Goal: Information Seeking & Learning: Check status

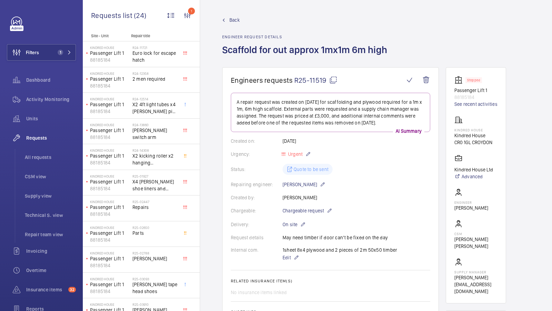
click at [232, 20] on span "Back" at bounding box center [234, 20] width 10 height 7
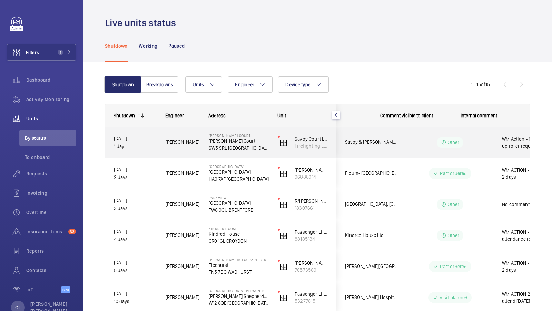
scroll to position [0, 124]
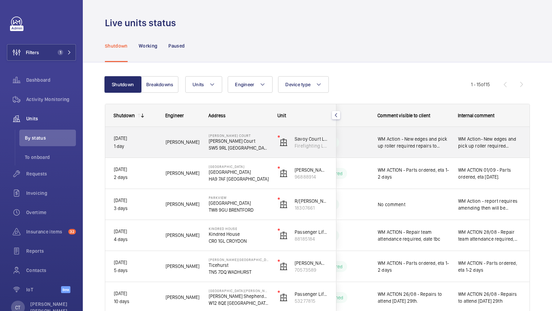
click at [428, 151] on div "WM Action - New edges and pick up roller required repairs to return ETA TBC" at bounding box center [410, 143] width 80 height 30
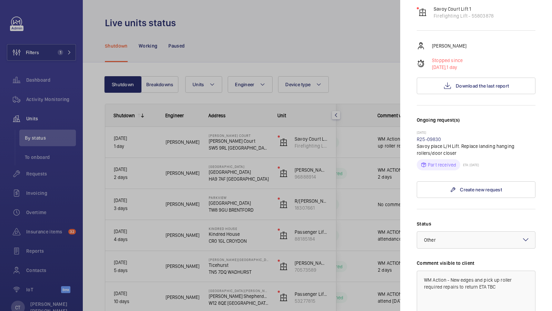
scroll to position [221, 0]
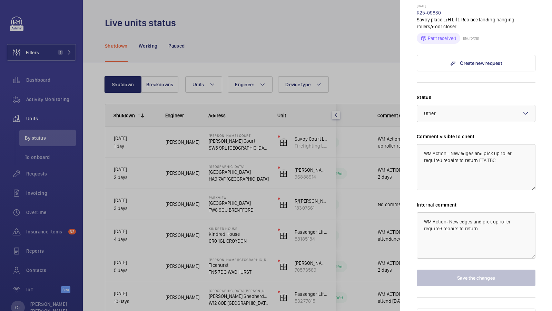
click at [309, 224] on div at bounding box center [276, 155] width 552 height 311
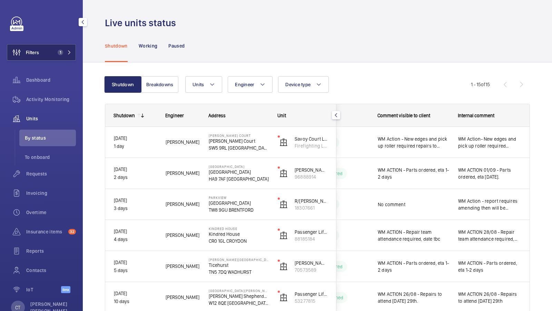
click at [58, 60] on button "Filters 1" at bounding box center [41, 52] width 69 height 17
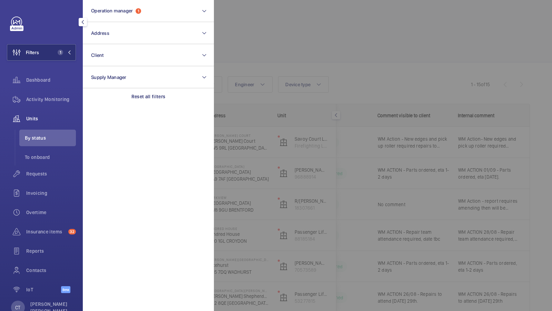
click at [301, 185] on div at bounding box center [490, 155] width 552 height 311
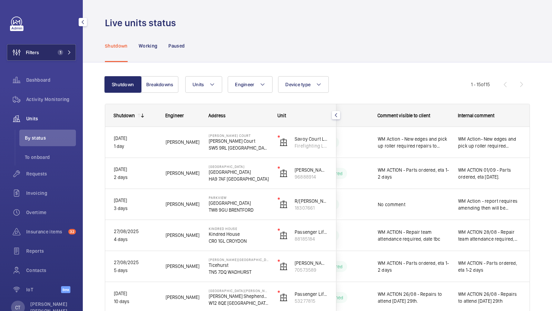
click at [56, 52] on span "1" at bounding box center [59, 53] width 8 height 6
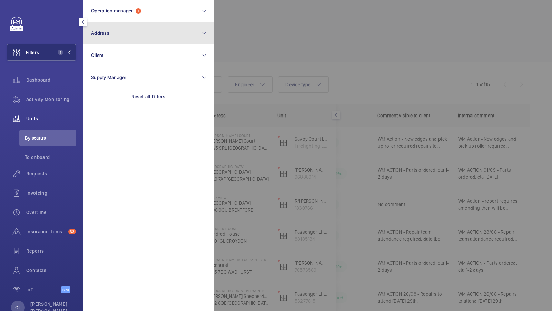
click at [115, 33] on button "Address" at bounding box center [148, 33] width 131 height 22
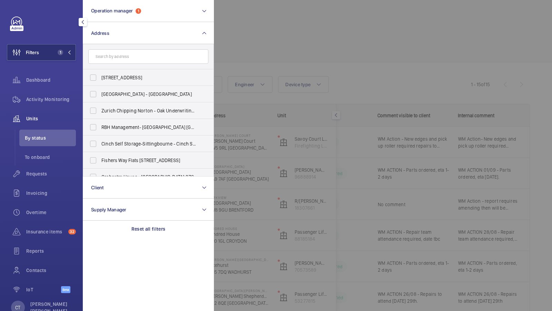
click at [292, 50] on div at bounding box center [490, 155] width 552 height 311
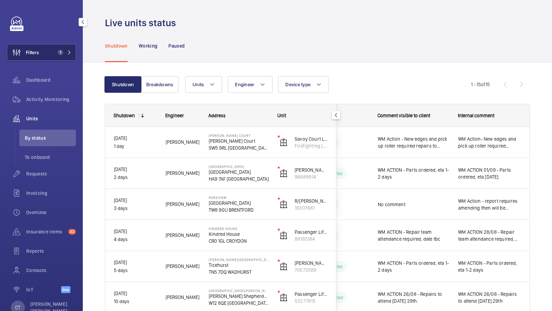
click at [58, 52] on span "1" at bounding box center [61, 53] width 6 height 6
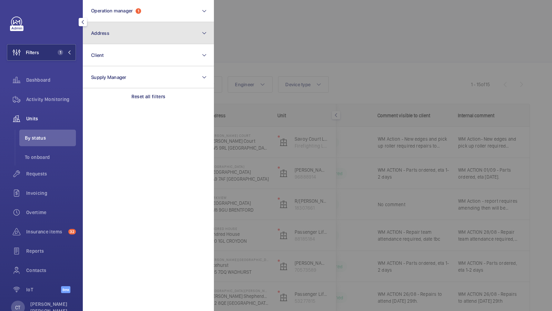
click at [141, 28] on button "Address" at bounding box center [148, 33] width 131 height 22
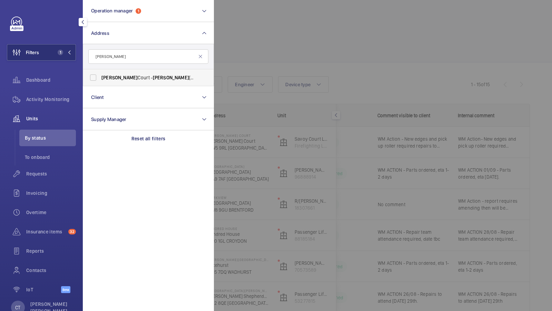
type input "[PERSON_NAME]"
click at [107, 70] on label "[PERSON_NAME][STREET_ADDRESS][PERSON_NAME]" at bounding box center [143, 77] width 120 height 17
click at [100, 71] on input "[PERSON_NAME][STREET_ADDRESS][PERSON_NAME]" at bounding box center [93, 78] width 14 height 14
checkbox input "true"
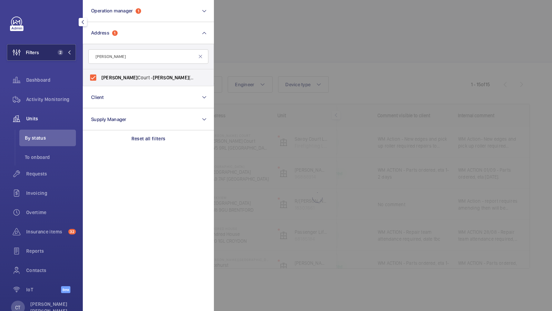
click at [49, 52] on button "Filters 2" at bounding box center [41, 52] width 69 height 17
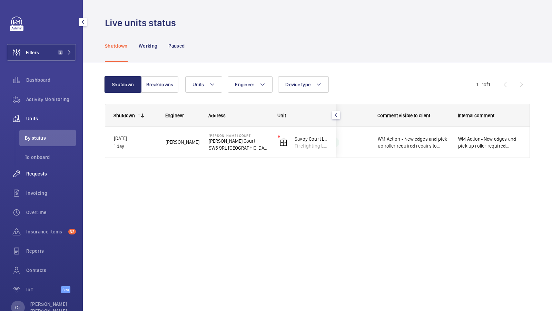
click at [43, 176] on span "Requests" at bounding box center [51, 173] width 50 height 7
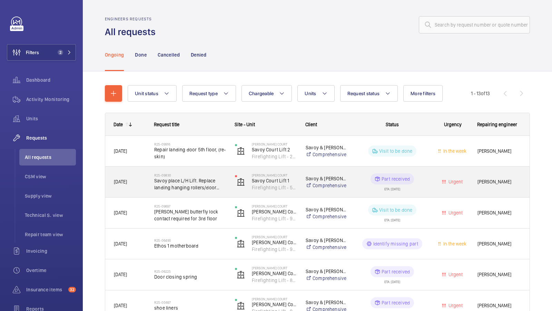
click at [189, 189] on span "Savoy place L/H Lift. Replace landing hanging rollers/door closer" at bounding box center [190, 184] width 72 height 14
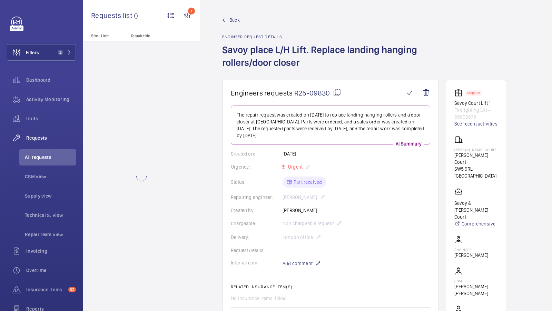
scroll to position [73, 0]
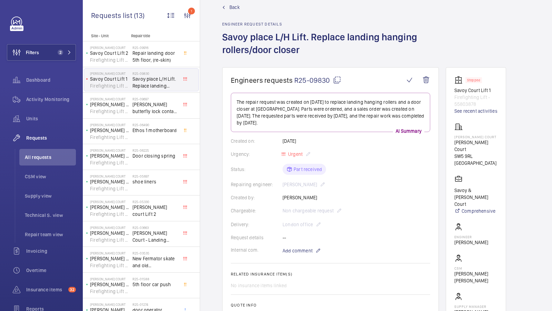
scroll to position [12, 0]
click at [42, 119] on span "Units" at bounding box center [51, 118] width 50 height 7
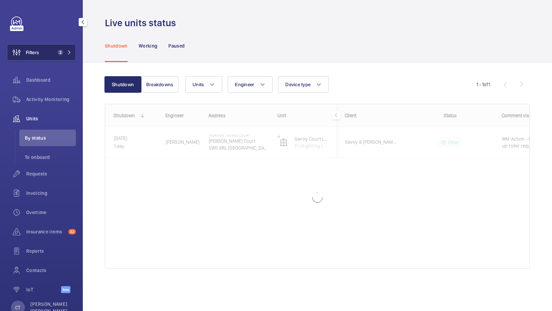
click at [67, 58] on button "Filters 2" at bounding box center [41, 52] width 69 height 17
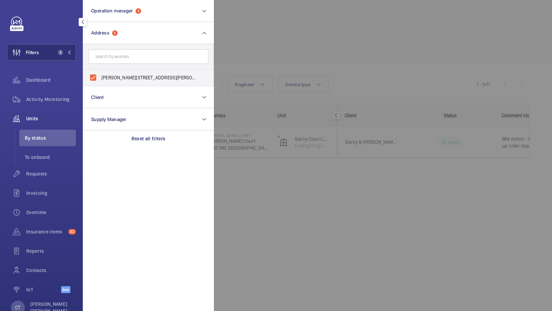
click at [283, 66] on div at bounding box center [490, 155] width 552 height 311
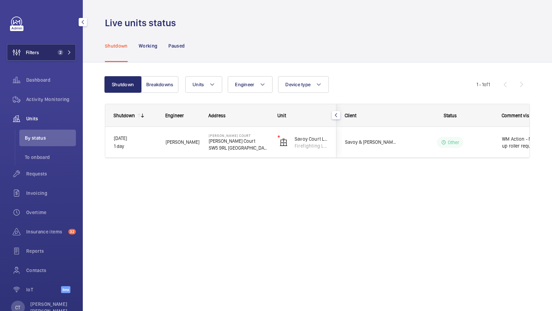
click at [47, 52] on button "Filters 2" at bounding box center [41, 52] width 69 height 17
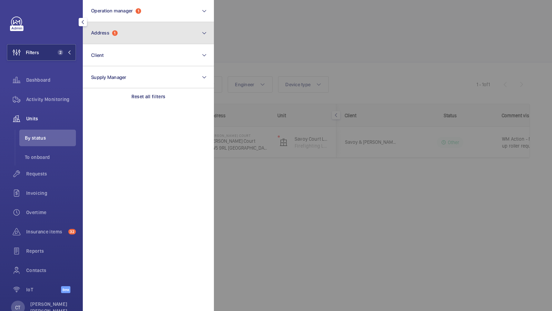
click at [157, 38] on button "Address 1" at bounding box center [148, 33] width 131 height 22
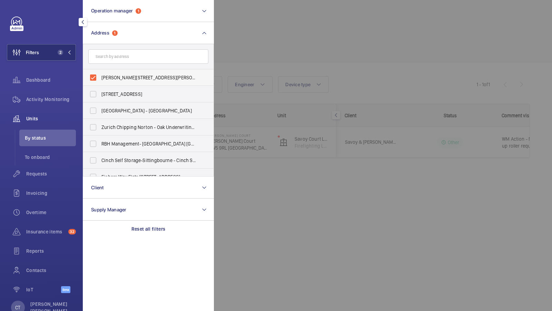
click at [128, 71] on label "[PERSON_NAME][STREET_ADDRESS][PERSON_NAME]" at bounding box center [143, 77] width 120 height 17
click at [100, 71] on input "[PERSON_NAME][STREET_ADDRESS][PERSON_NAME]" at bounding box center [93, 78] width 14 height 14
checkbox input "false"
click at [127, 57] on input "text" at bounding box center [148, 56] width 120 height 14
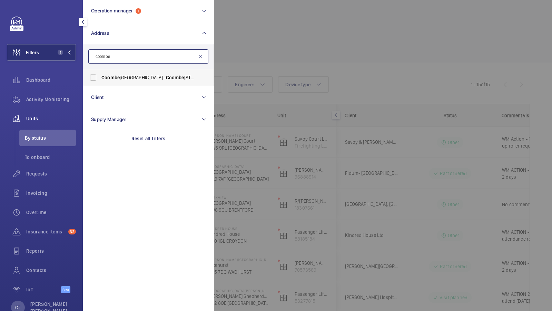
type input "coombe"
click at [135, 79] on span "[GEOGRAPHIC_DATA] - [GEOGRAPHIC_DATA]" at bounding box center [148, 77] width 95 height 7
click at [100, 79] on input "[GEOGRAPHIC_DATA] - [GEOGRAPHIC_DATA]" at bounding box center [93, 78] width 14 height 14
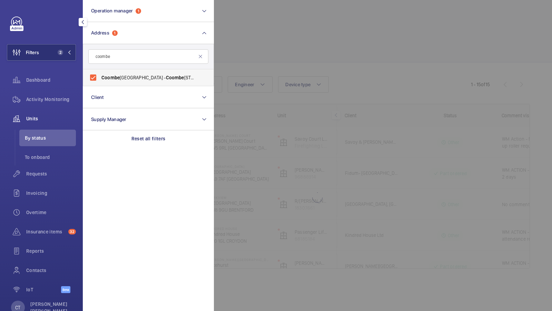
click at [120, 76] on span "[GEOGRAPHIC_DATA] - [GEOGRAPHIC_DATA]" at bounding box center [148, 77] width 95 height 7
click at [100, 76] on input "[GEOGRAPHIC_DATA] - [GEOGRAPHIC_DATA]" at bounding box center [93, 78] width 14 height 14
checkbox input "false"
click at [130, 59] on input "coombe" at bounding box center [148, 56] width 120 height 14
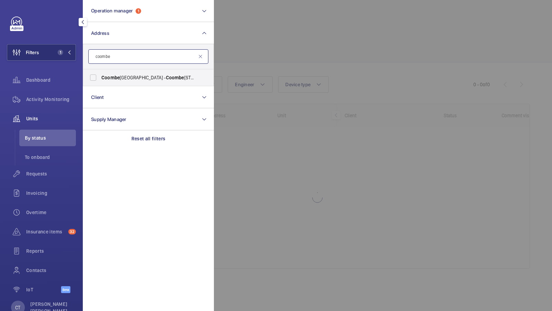
click at [130, 59] on input "coombe" at bounding box center [148, 56] width 120 height 14
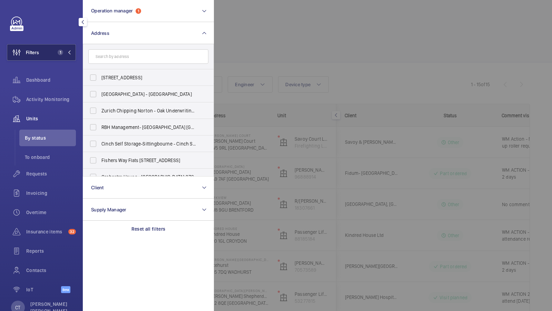
click at [53, 48] on button "Filters 1" at bounding box center [41, 52] width 69 height 17
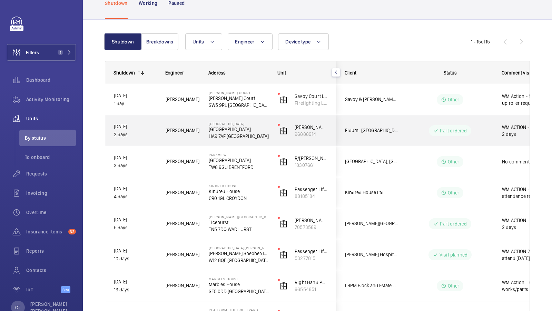
scroll to position [0, 124]
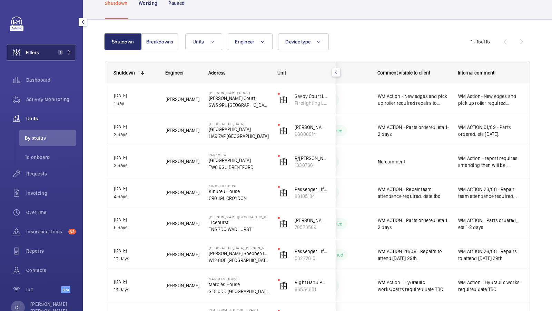
click at [60, 51] on span "1" at bounding box center [61, 53] width 6 height 6
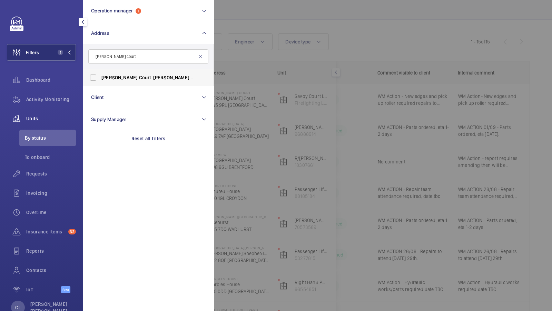
type input "[PERSON_NAME] court"
click at [132, 80] on span "[PERSON_NAME][STREET_ADDRESS][PERSON_NAME]" at bounding box center [148, 77] width 95 height 7
click at [100, 80] on input "[PERSON_NAME][STREET_ADDRESS][PERSON_NAME]" at bounding box center [93, 78] width 14 height 14
checkbox input "true"
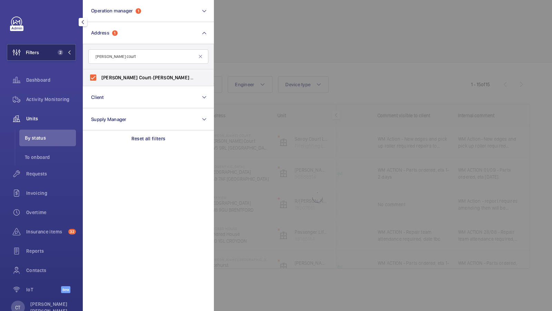
click at [64, 51] on span "2" at bounding box center [63, 53] width 17 height 6
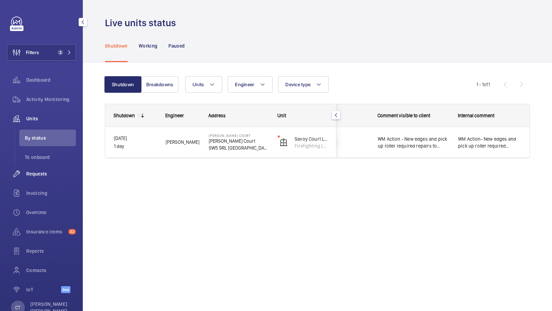
click at [32, 173] on span "Requests" at bounding box center [51, 173] width 50 height 7
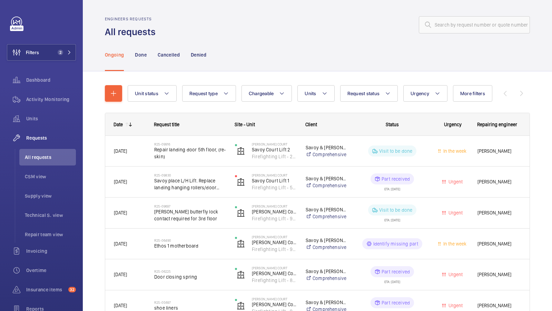
click at [319, 79] on div "Unit status Request type Chargeable Units Request status Urgency More filters R…" at bounding box center [317, 314] width 425 height 480
click at [314, 93] on span "Units" at bounding box center [310, 94] width 11 height 6
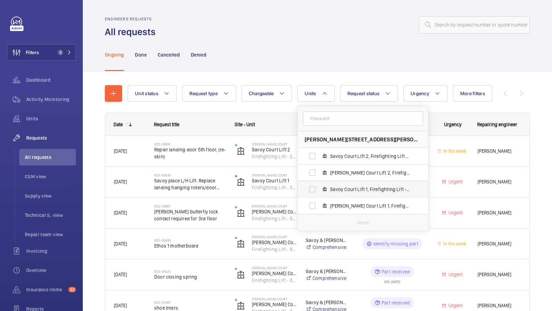
click at [354, 191] on span "Savoy Court Lift 1, Firefighting Lift - 55803878" at bounding box center [370, 189] width 80 height 7
click at [319, 191] on input "Savoy Court Lift 1, Firefighting Lift - 55803878" at bounding box center [312, 190] width 14 height 14
checkbox input "true"
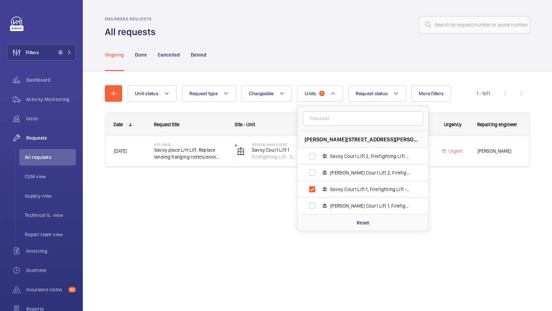
click at [310, 51] on div "Ongoing Done Cancelled Denied" at bounding box center [317, 54] width 425 height 33
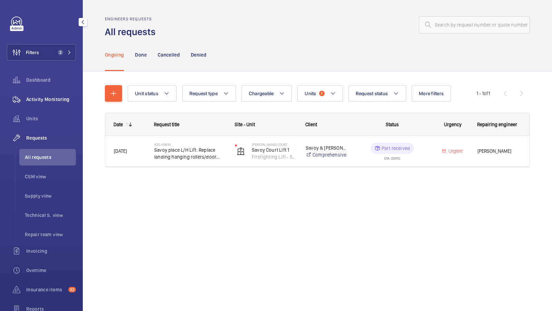
click at [52, 104] on div "Activity Monitoring" at bounding box center [41, 99] width 69 height 17
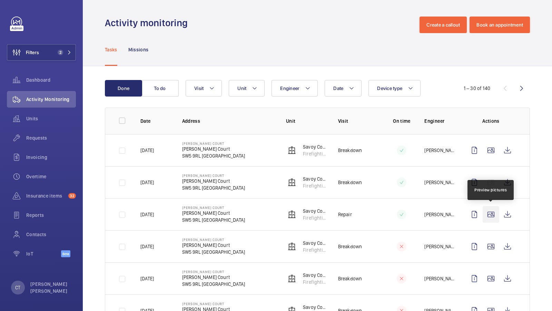
click at [489, 214] on wm-front-icon-button at bounding box center [491, 214] width 17 height 17
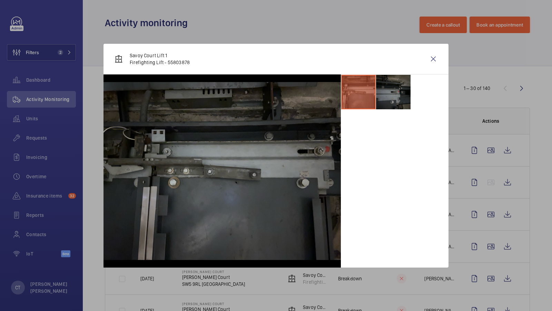
click at [394, 81] on li at bounding box center [393, 92] width 35 height 35
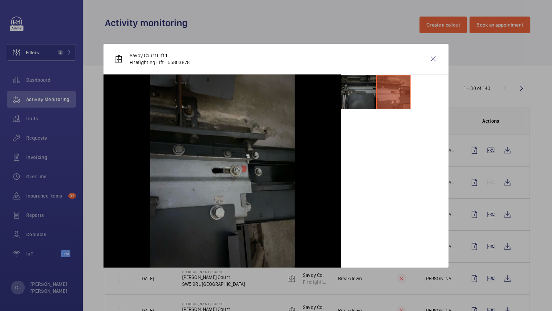
click at [367, 88] on li at bounding box center [358, 92] width 35 height 35
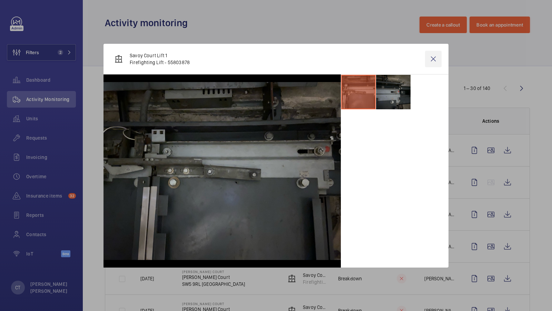
click at [435, 57] on wm-front-icon-button at bounding box center [433, 59] width 17 height 17
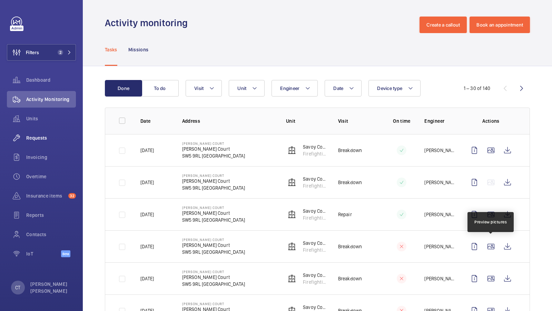
click at [33, 139] on span "Requests" at bounding box center [51, 138] width 50 height 7
click at [44, 137] on span "Requests" at bounding box center [51, 138] width 50 height 7
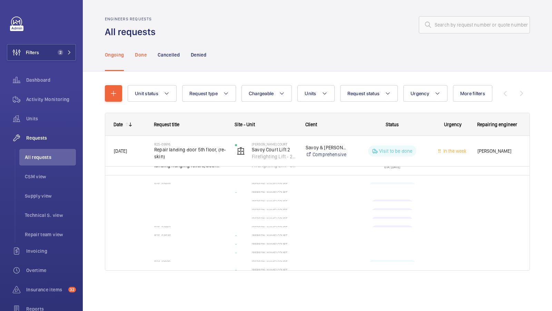
click at [138, 56] on p "Done" at bounding box center [140, 54] width 11 height 7
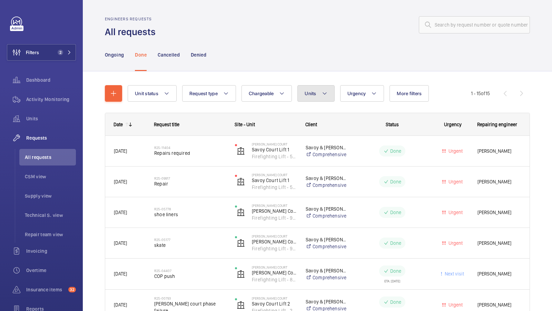
click at [319, 93] on button "Units" at bounding box center [315, 93] width 37 height 17
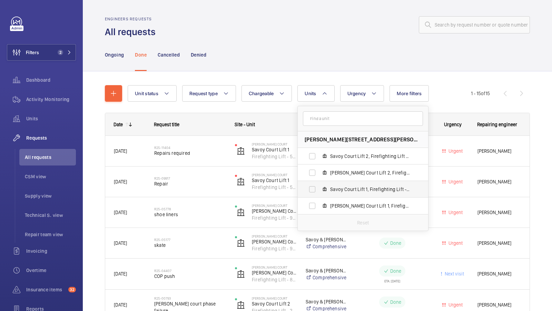
click at [367, 189] on span "Savoy Court Lift 1, Firefighting Lift - 55803878" at bounding box center [370, 189] width 80 height 7
click at [319, 189] on input "Savoy Court Lift 1, Firefighting Lift - 55803878" at bounding box center [312, 190] width 14 height 14
checkbox input "true"
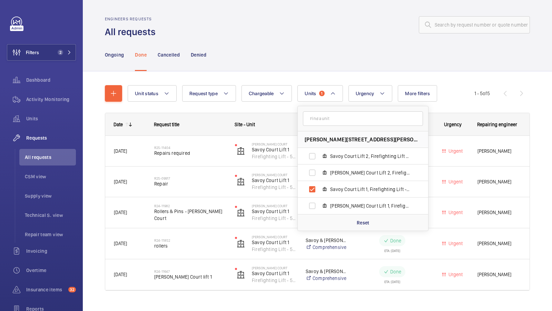
click at [346, 78] on div "Unit status Request type Chargeable Units [STREET_ADDRESS][PERSON_NAME][PERSON_…" at bounding box center [317, 190] width 425 height 233
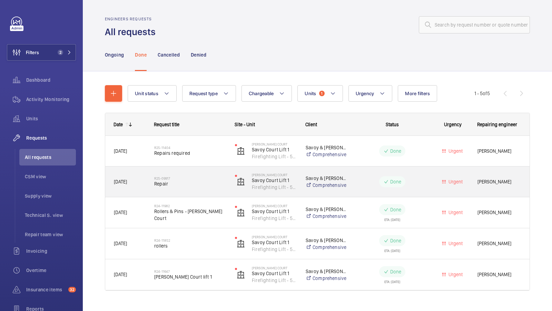
click at [188, 183] on span "Repair" at bounding box center [190, 183] width 72 height 7
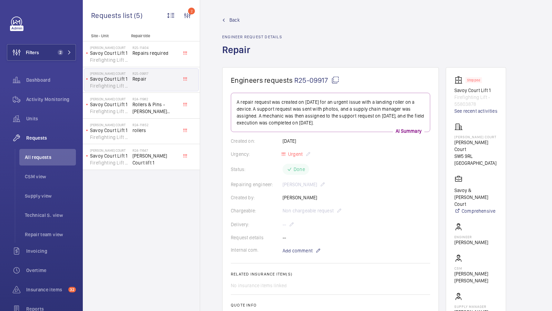
click at [232, 18] on span "Back" at bounding box center [234, 20] width 10 height 7
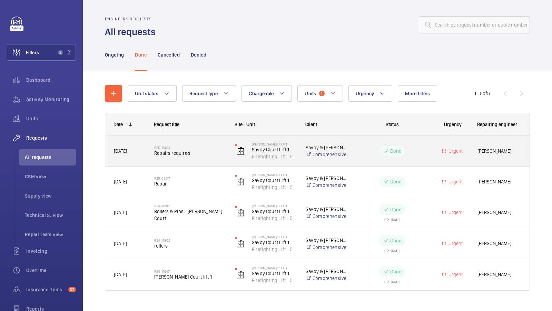
click at [189, 154] on span "Repairs required" at bounding box center [190, 153] width 72 height 7
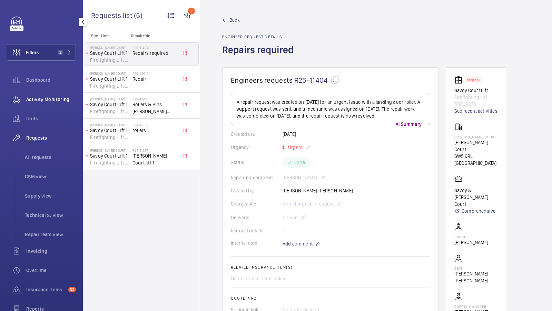
click at [41, 102] on span "Activity Monitoring" at bounding box center [51, 99] width 50 height 7
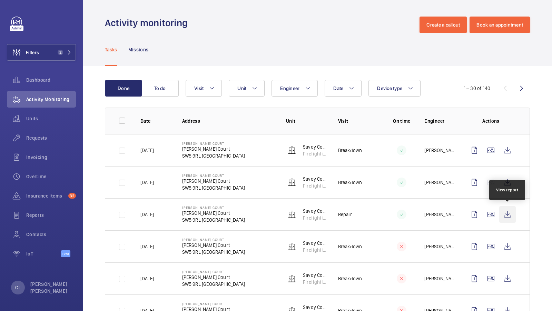
click at [508, 214] on wm-front-icon-button at bounding box center [507, 214] width 17 height 17
click at [40, 119] on span "Units" at bounding box center [51, 118] width 50 height 7
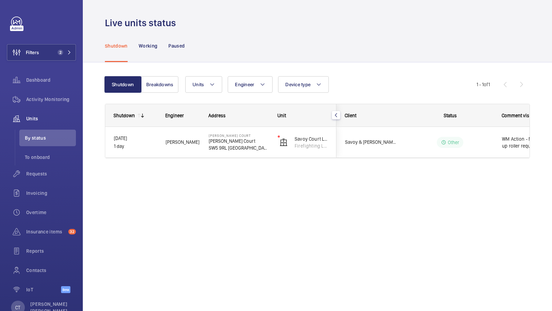
click at [259, 221] on div "Live units status Shutdown Working Paused Shutdown Breakdowns Units Engineer De…" at bounding box center [317, 155] width 469 height 311
click at [322, 221] on div "Live units status Shutdown Working Paused Shutdown Breakdowns Units Engineer De…" at bounding box center [317, 155] width 469 height 311
click at [56, 102] on span "Activity Monitoring" at bounding box center [51, 99] width 50 height 7
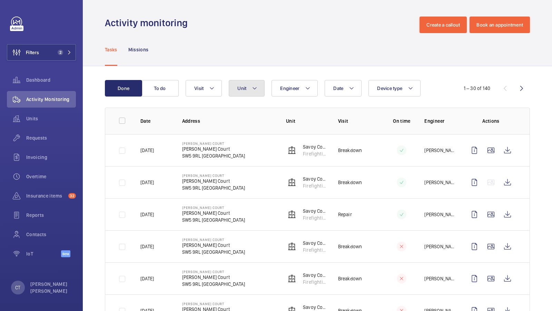
click at [246, 87] on span "Unit" at bounding box center [241, 89] width 9 height 6
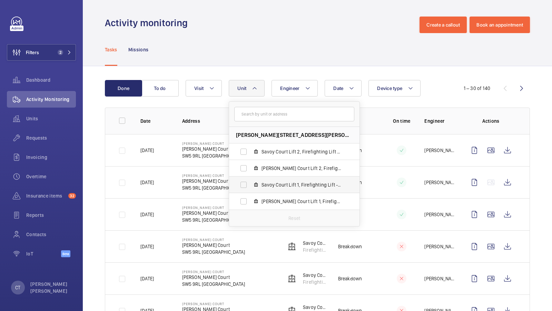
click at [294, 185] on span "Savoy Court Lift 1, Firefighting Lift - 55803878" at bounding box center [302, 184] width 80 height 7
click at [250, 185] on input "Savoy Court Lift 1, Firefighting Lift - 55803878" at bounding box center [244, 185] width 14 height 14
checkbox input "true"
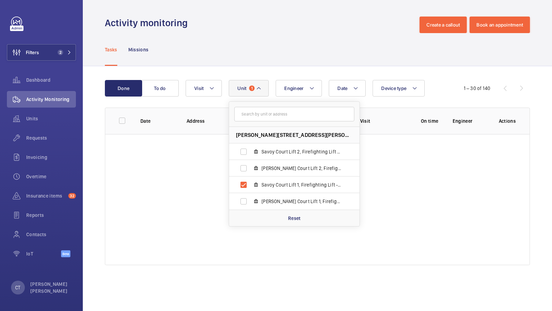
click at [444, 86] on div "Date Engineer [STREET_ADDRESS][PERSON_NAME][PERSON_NAME] LONDON Savoy Court Lif…" at bounding box center [317, 88] width 262 height 17
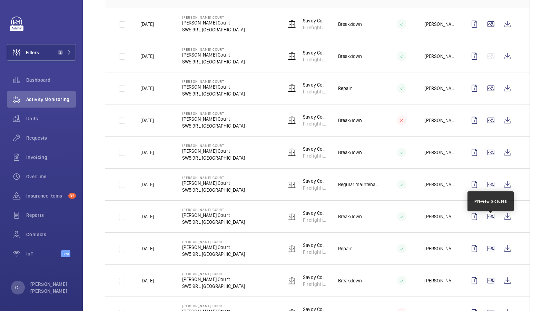
scroll to position [129, 0]
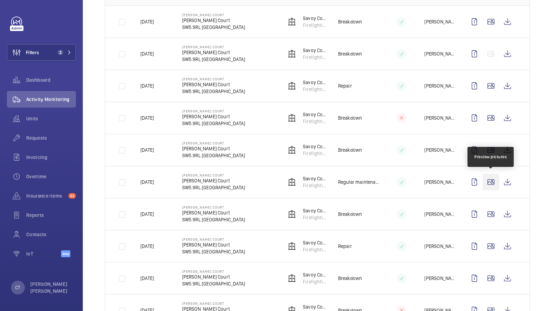
click at [495, 183] on wm-front-icon-button at bounding box center [491, 182] width 17 height 17
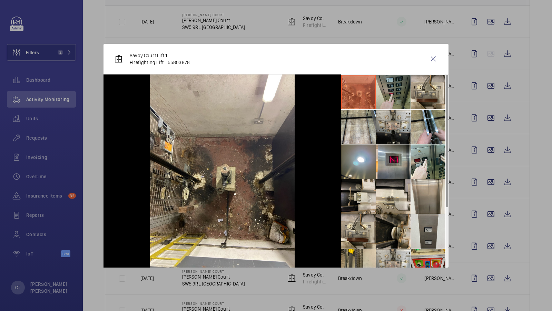
click at [398, 94] on li at bounding box center [393, 92] width 35 height 35
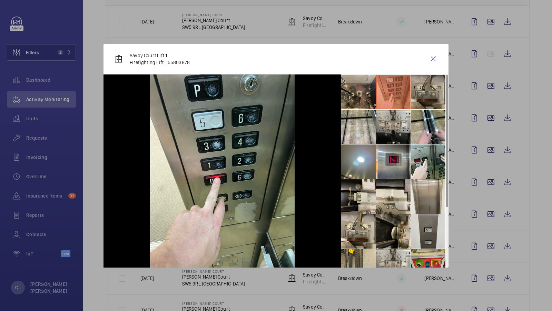
click at [428, 93] on li at bounding box center [428, 92] width 35 height 35
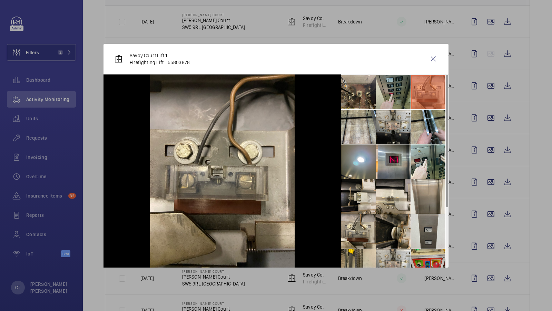
click at [387, 91] on li at bounding box center [393, 92] width 35 height 35
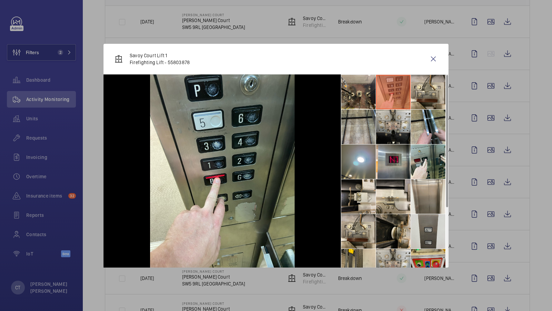
click at [360, 129] on li at bounding box center [358, 127] width 35 height 35
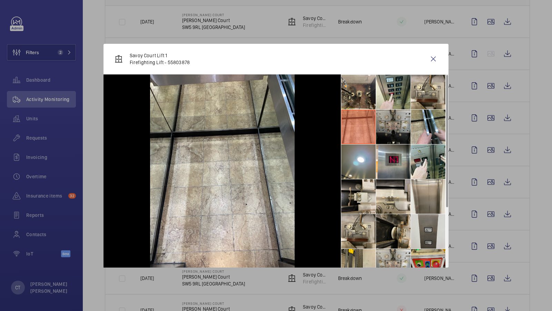
click at [395, 129] on li at bounding box center [393, 127] width 35 height 35
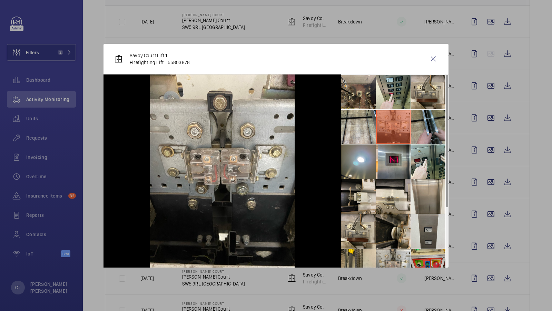
click at [421, 125] on li at bounding box center [428, 127] width 35 height 35
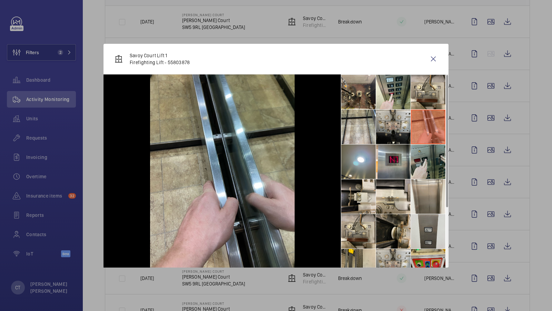
click at [421, 165] on li at bounding box center [428, 162] width 35 height 35
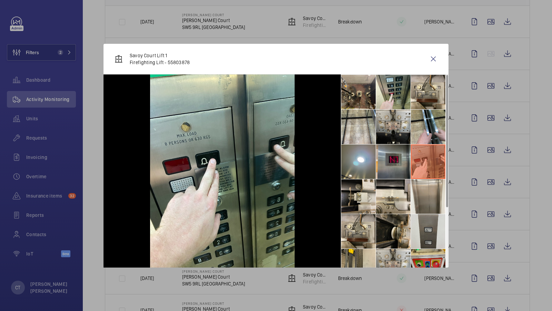
click at [398, 160] on li at bounding box center [393, 162] width 35 height 35
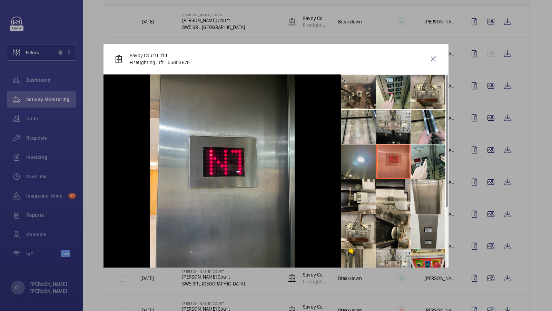
click at [359, 163] on li at bounding box center [358, 162] width 35 height 35
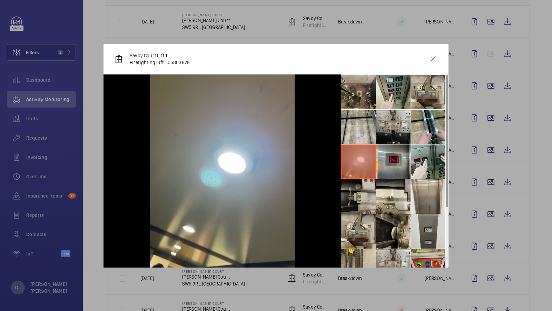
click at [358, 192] on li at bounding box center [358, 196] width 35 height 35
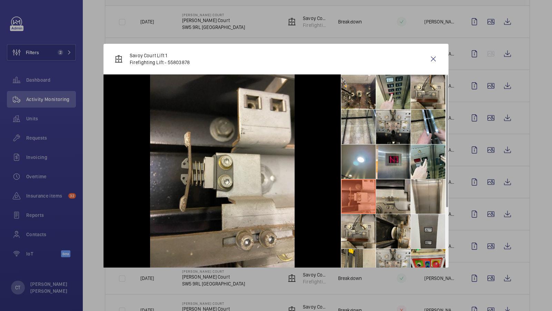
click at [392, 196] on li at bounding box center [393, 196] width 35 height 35
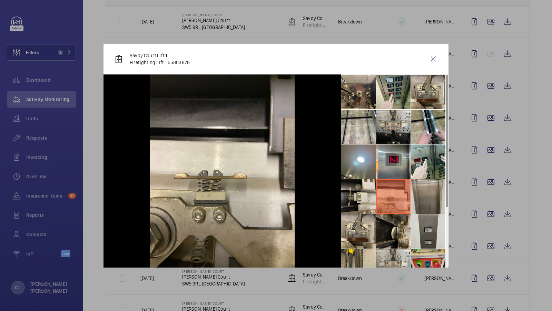
click at [422, 196] on li at bounding box center [428, 196] width 35 height 35
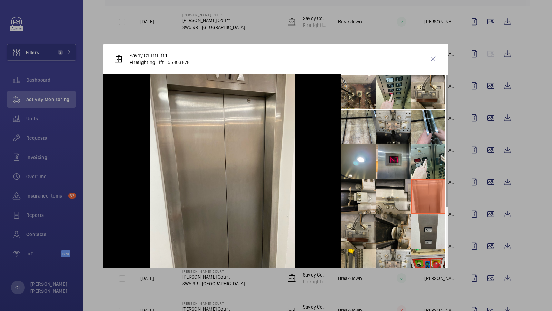
click at [359, 230] on li at bounding box center [358, 231] width 35 height 35
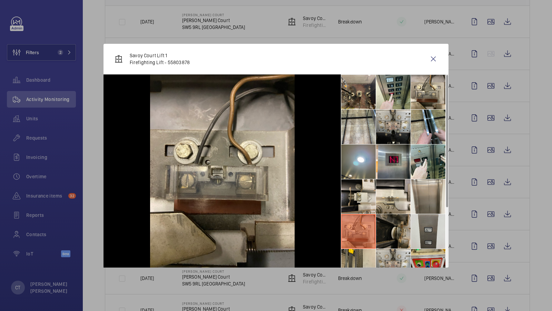
click at [396, 232] on li at bounding box center [393, 231] width 35 height 35
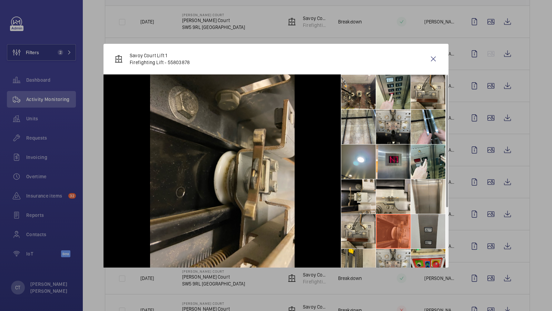
click at [426, 233] on li at bounding box center [428, 231] width 35 height 35
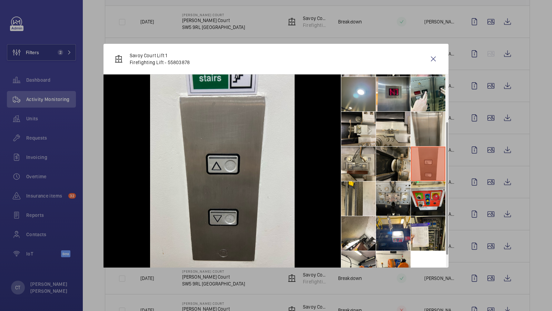
scroll to position [86, 0]
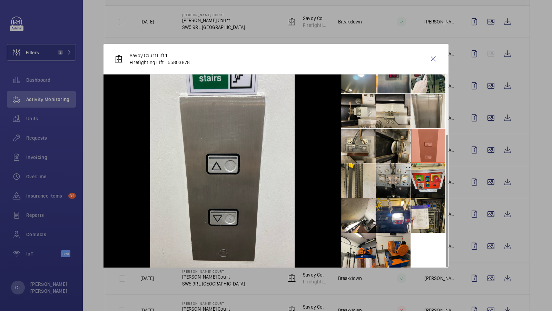
click at [396, 238] on li at bounding box center [393, 250] width 35 height 35
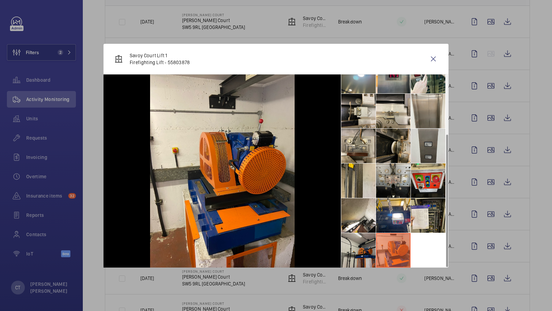
click at [361, 243] on li at bounding box center [358, 250] width 35 height 35
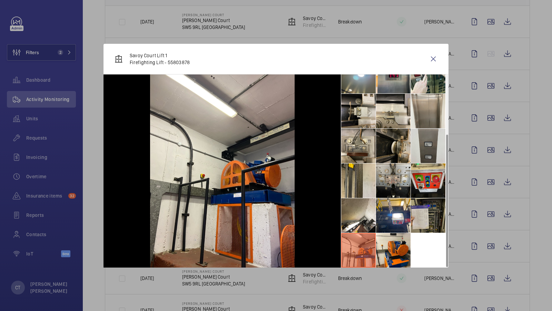
click at [428, 211] on li at bounding box center [428, 215] width 35 height 35
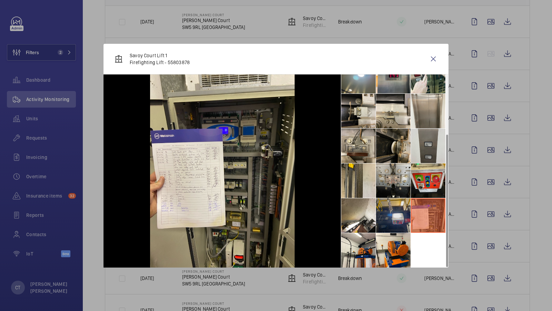
click at [397, 208] on li at bounding box center [393, 215] width 35 height 35
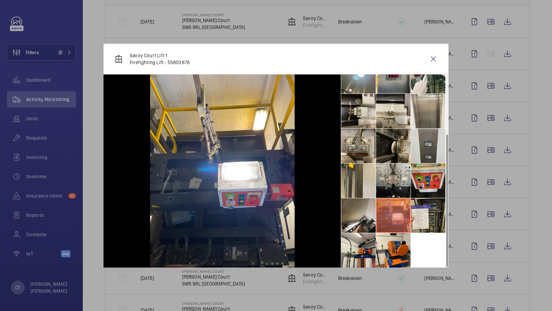
click at [365, 206] on li at bounding box center [358, 215] width 35 height 35
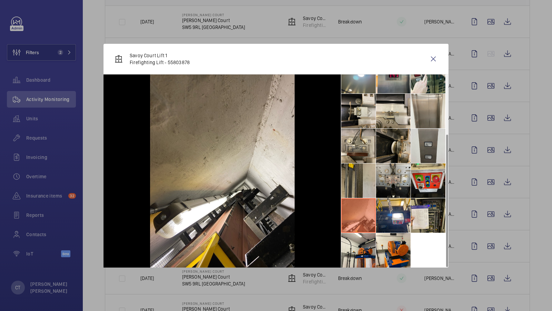
click at [365, 181] on li at bounding box center [358, 181] width 35 height 35
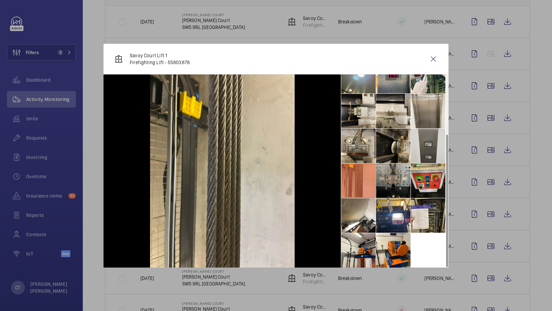
click at [388, 180] on li at bounding box center [393, 181] width 35 height 35
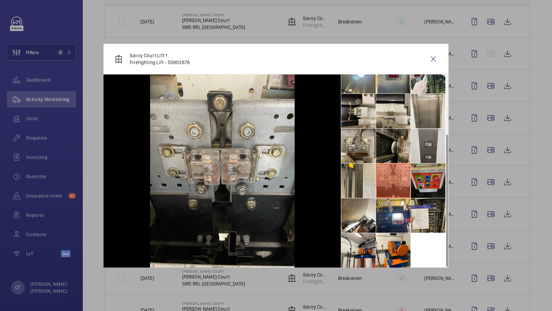
click at [418, 179] on li at bounding box center [428, 181] width 35 height 35
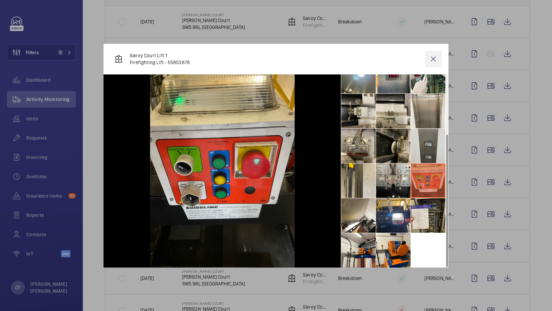
click at [432, 58] on wm-front-icon-button at bounding box center [433, 59] width 17 height 17
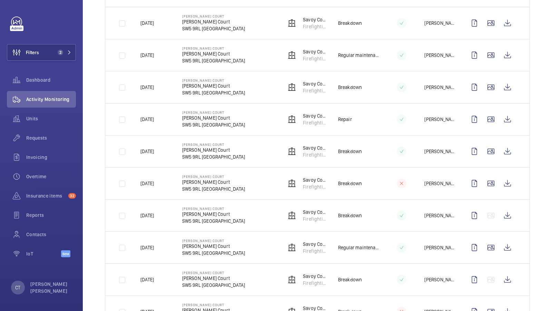
scroll to position [257, 0]
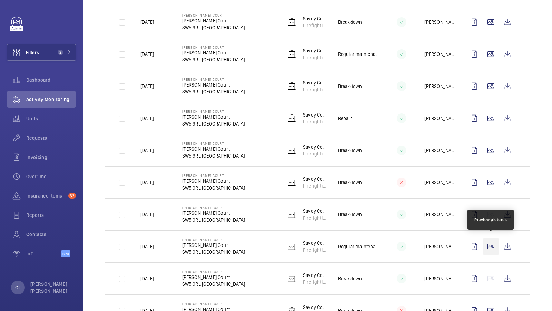
click at [491, 243] on wm-front-icon-button at bounding box center [491, 246] width 17 height 17
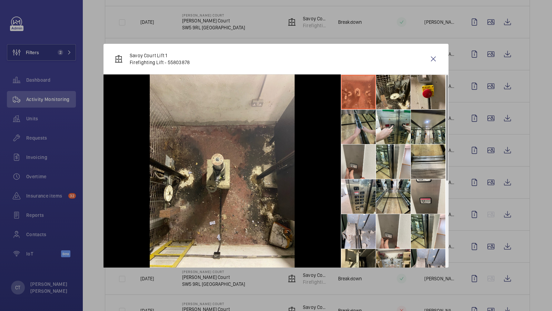
click at [352, 120] on li at bounding box center [358, 127] width 35 height 35
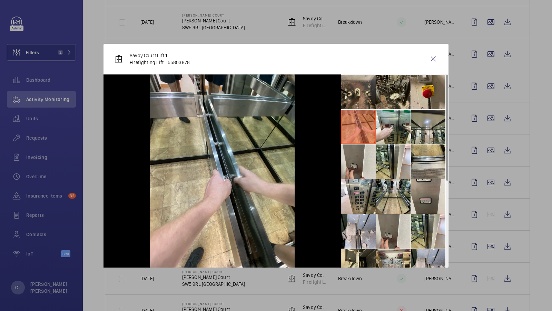
click at [378, 97] on li at bounding box center [393, 92] width 35 height 35
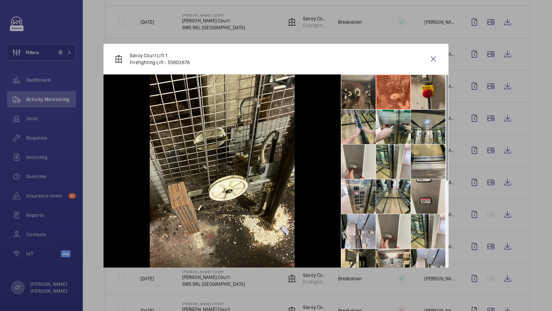
click at [352, 97] on li at bounding box center [358, 92] width 35 height 35
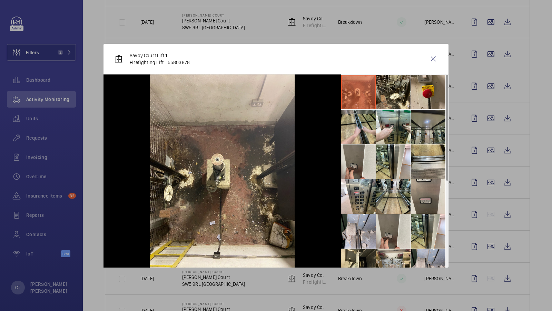
click at [416, 120] on li at bounding box center [428, 127] width 35 height 35
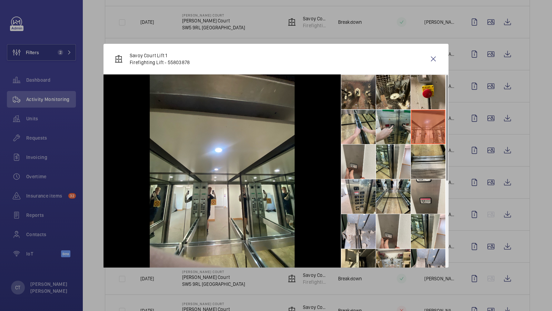
click at [400, 129] on li at bounding box center [393, 127] width 35 height 35
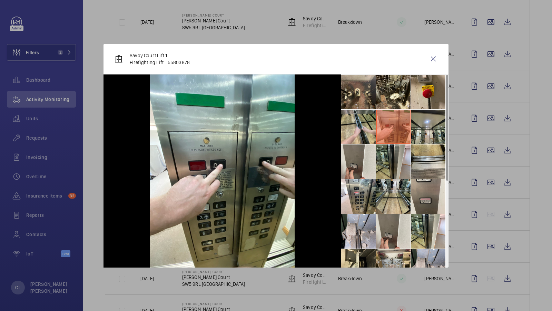
click at [402, 158] on li at bounding box center [393, 162] width 35 height 35
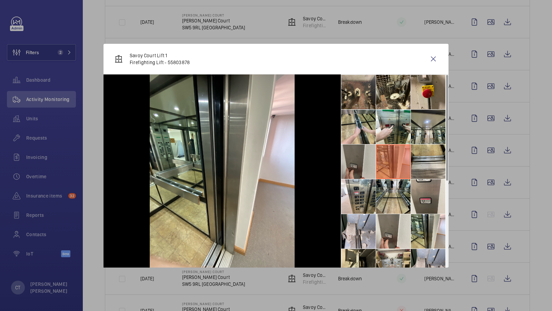
click at [371, 156] on li at bounding box center [358, 162] width 35 height 35
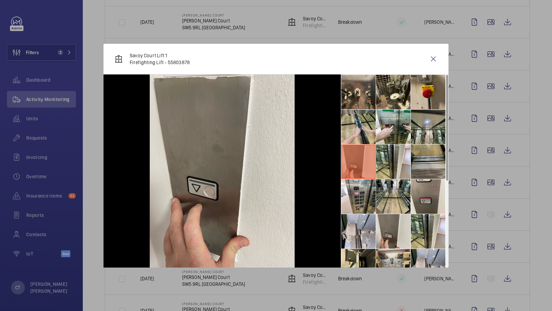
click at [417, 159] on li at bounding box center [428, 162] width 35 height 35
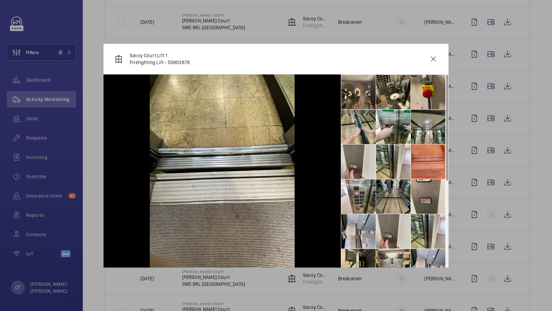
click at [386, 201] on li at bounding box center [393, 196] width 35 height 35
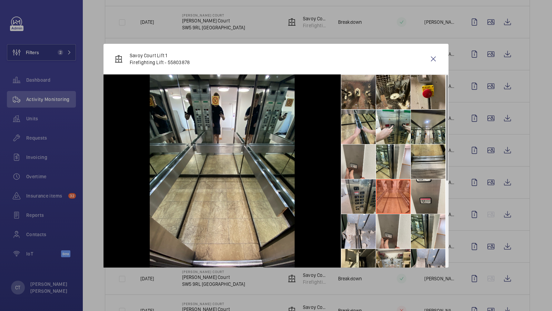
click at [358, 197] on li at bounding box center [358, 196] width 35 height 35
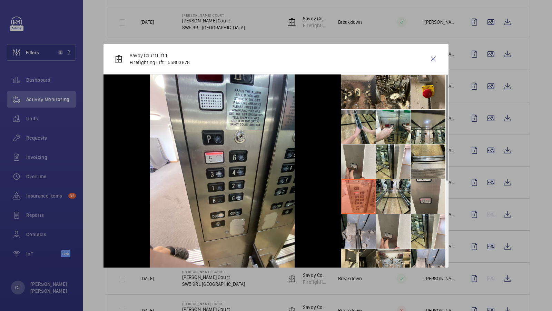
click at [355, 228] on li at bounding box center [358, 231] width 35 height 35
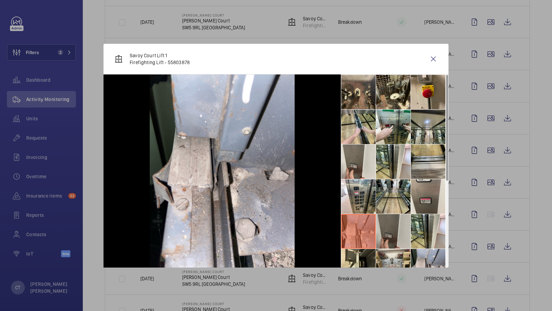
click at [387, 226] on li at bounding box center [393, 231] width 35 height 35
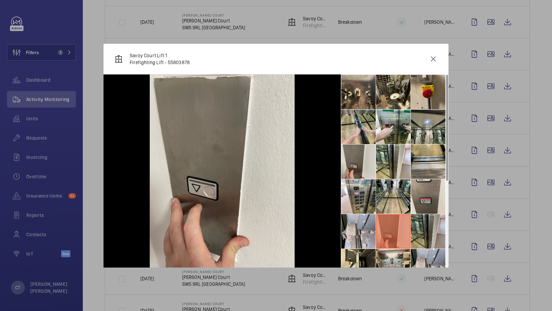
click at [425, 221] on li at bounding box center [428, 231] width 35 height 35
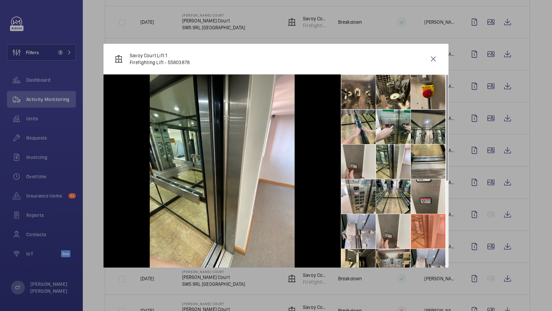
click at [390, 254] on li at bounding box center [393, 266] width 35 height 35
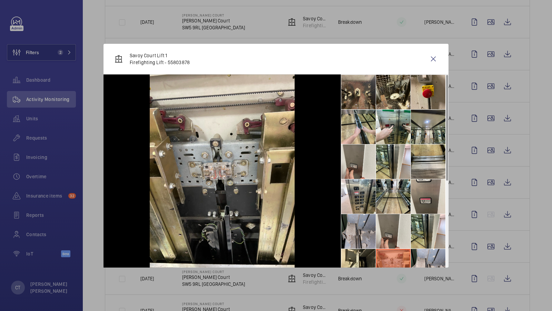
click at [355, 248] on li at bounding box center [358, 231] width 35 height 35
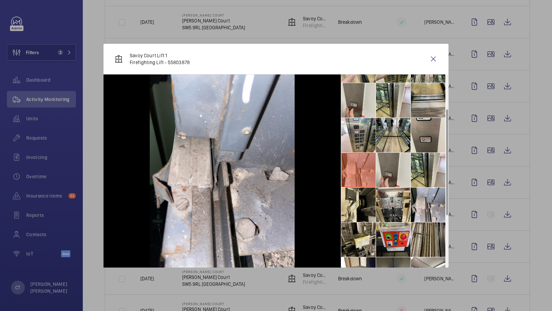
scroll to position [62, 0]
click at [361, 217] on li at bounding box center [358, 204] width 35 height 35
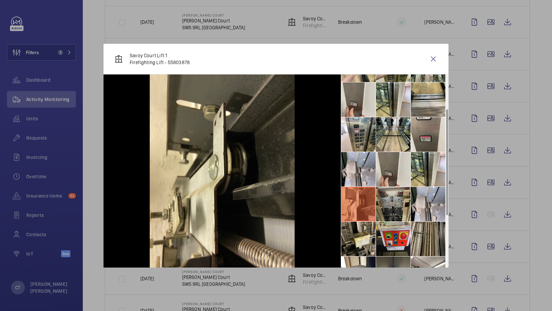
click at [393, 209] on li at bounding box center [393, 204] width 35 height 35
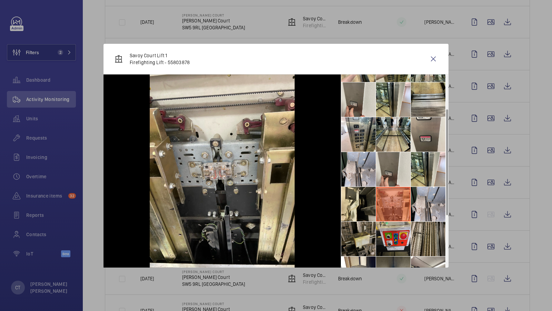
click at [365, 246] on li at bounding box center [358, 239] width 35 height 35
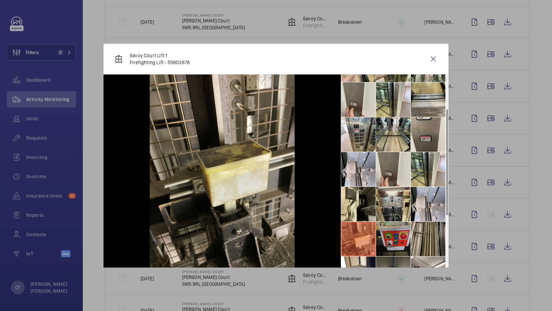
click at [392, 236] on li at bounding box center [393, 239] width 35 height 35
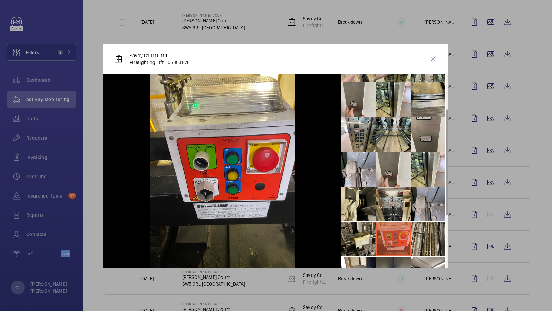
click at [419, 207] on li at bounding box center [428, 204] width 35 height 35
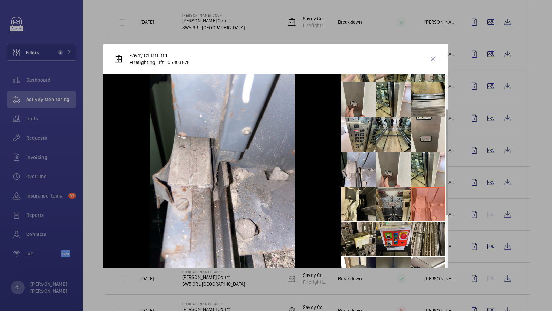
click at [389, 206] on li at bounding box center [393, 204] width 35 height 35
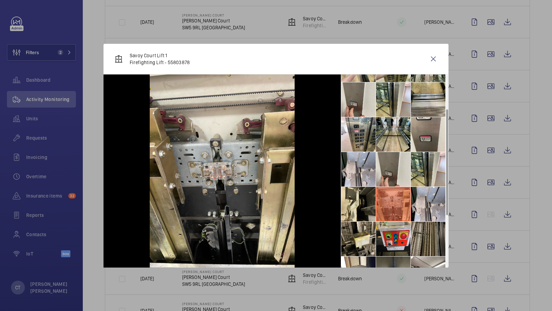
click at [425, 229] on li at bounding box center [428, 239] width 35 height 35
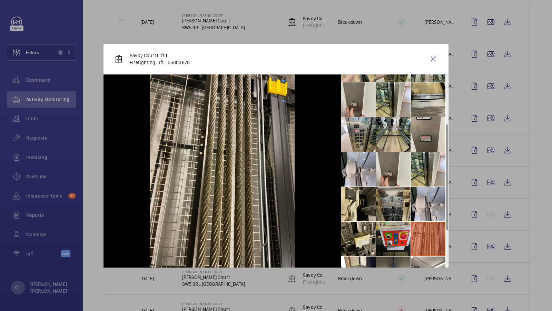
scroll to position [139, 0]
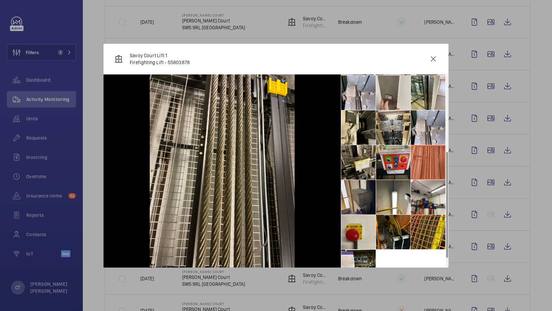
click at [371, 197] on li at bounding box center [358, 197] width 35 height 35
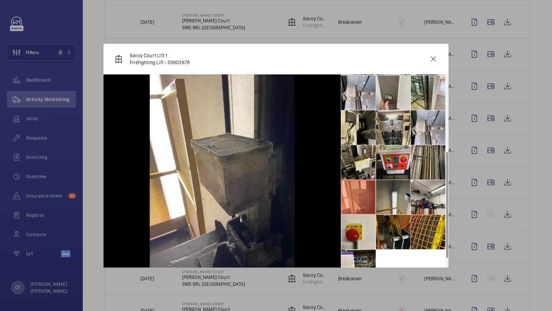
click at [391, 199] on li at bounding box center [393, 197] width 35 height 35
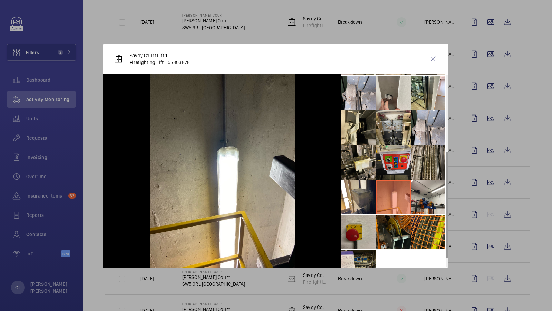
click at [364, 243] on li at bounding box center [358, 232] width 35 height 35
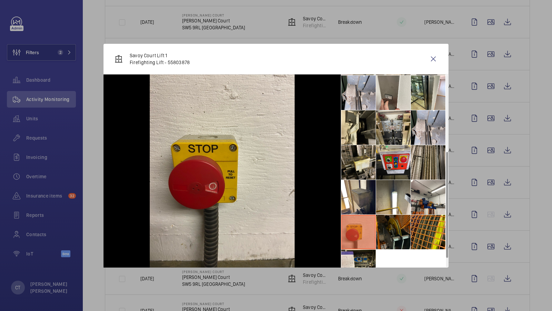
click at [386, 230] on li at bounding box center [393, 232] width 35 height 35
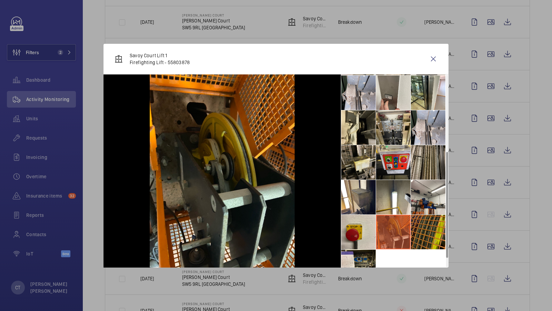
click at [421, 231] on li at bounding box center [428, 232] width 35 height 35
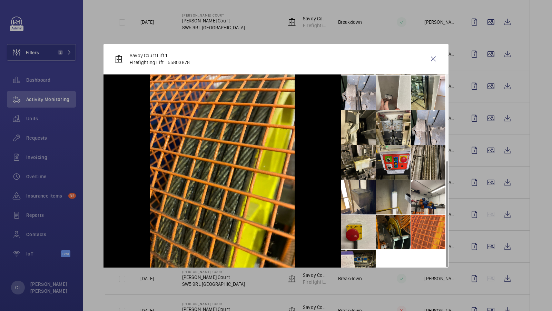
scroll to position [155, 0]
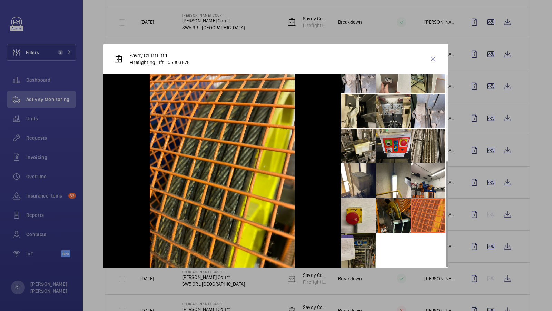
click at [357, 247] on li at bounding box center [358, 250] width 35 height 35
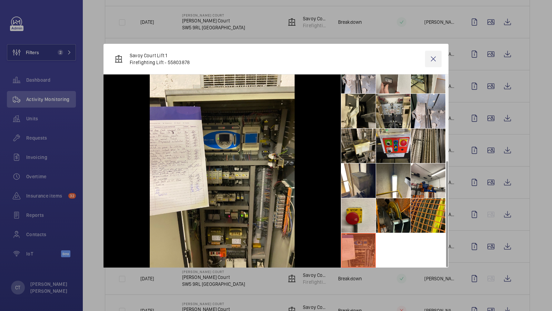
click at [435, 58] on wm-front-icon-button at bounding box center [433, 59] width 17 height 17
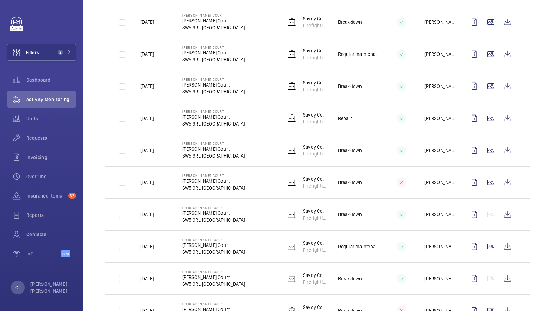
scroll to position [149, 0]
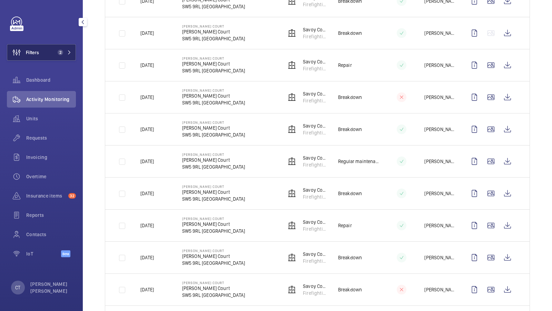
click at [60, 57] on button "Filters 2" at bounding box center [41, 52] width 69 height 17
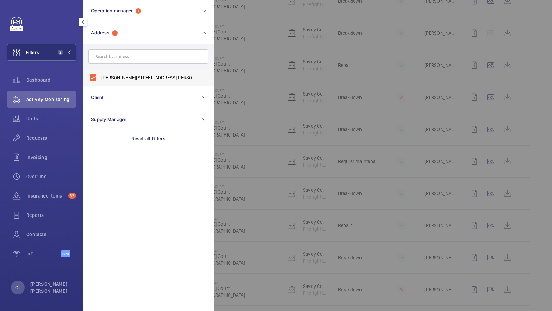
click at [124, 85] on label "[PERSON_NAME][STREET_ADDRESS][PERSON_NAME]" at bounding box center [143, 77] width 120 height 17
click at [100, 85] on input "[PERSON_NAME][STREET_ADDRESS][PERSON_NAME]" at bounding box center [93, 78] width 14 height 14
checkbox input "false"
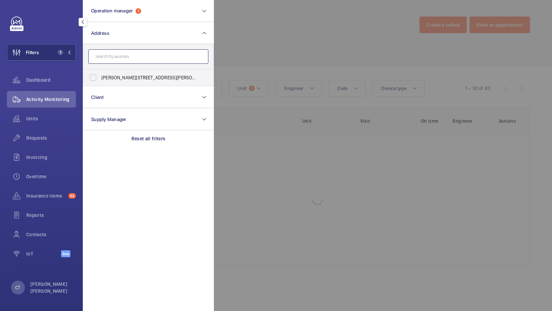
click at [132, 61] on input "text" at bounding box center [148, 56] width 120 height 14
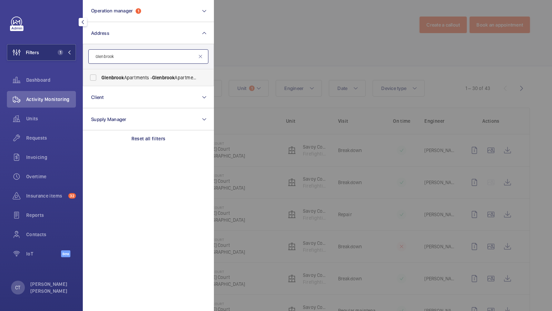
type input "Glenbrook"
click at [134, 82] on label "[GEOGRAPHIC_DATA] - [GEOGRAPHIC_DATA]" at bounding box center [143, 77] width 120 height 17
click at [100, 82] on input "[GEOGRAPHIC_DATA] - [GEOGRAPHIC_DATA]" at bounding box center [93, 78] width 14 height 14
checkbox input "true"
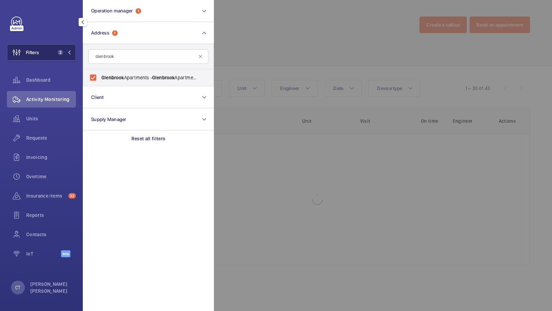
click at [65, 55] on span "2" at bounding box center [63, 53] width 17 height 6
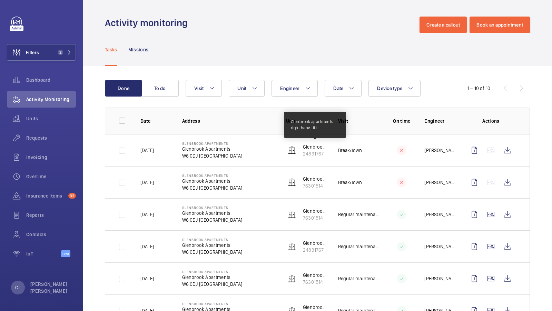
click at [308, 146] on p "Glenbrook apartments right hand lift" at bounding box center [315, 147] width 24 height 7
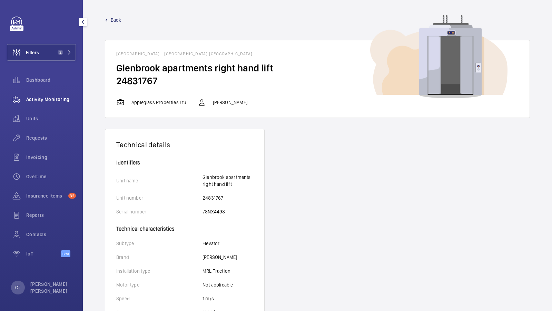
click at [53, 97] on span "Activity Monitoring" at bounding box center [51, 99] width 50 height 7
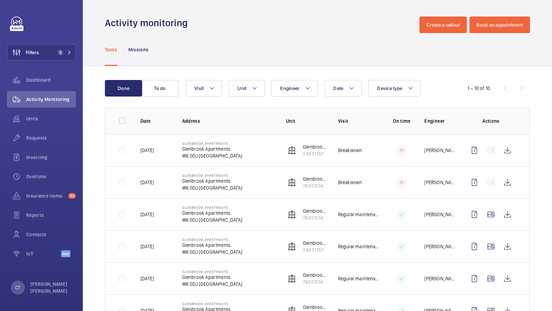
scroll to position [1, 0]
